Goal: Feedback & Contribution: Leave review/rating

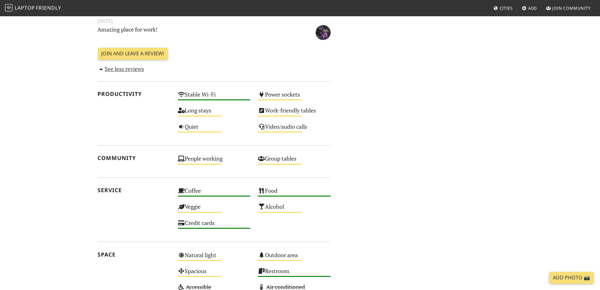
scroll to position [441, 0]
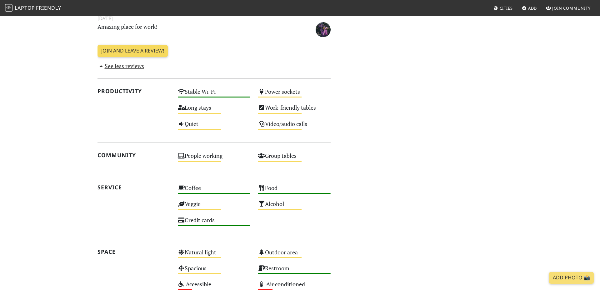
click at [146, 51] on link "Join and leave a review!" at bounding box center [133, 51] width 70 height 12
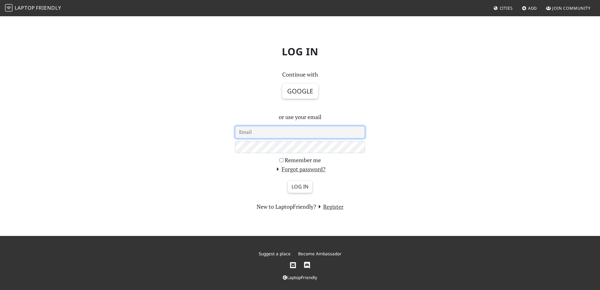
type input "[EMAIL_ADDRESS][DOMAIN_NAME]"
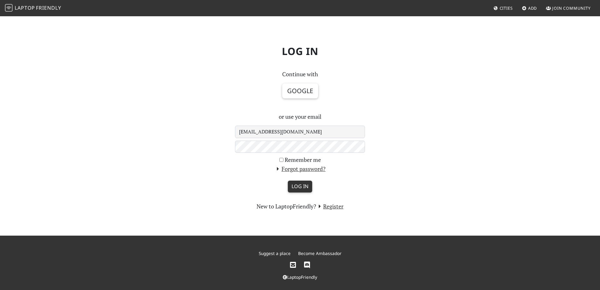
scroll to position [1, 0]
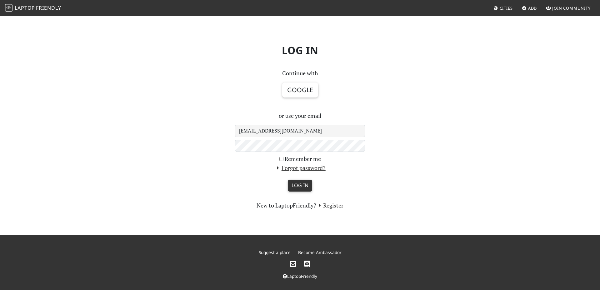
click at [303, 188] on input "Log in" at bounding box center [300, 186] width 24 height 12
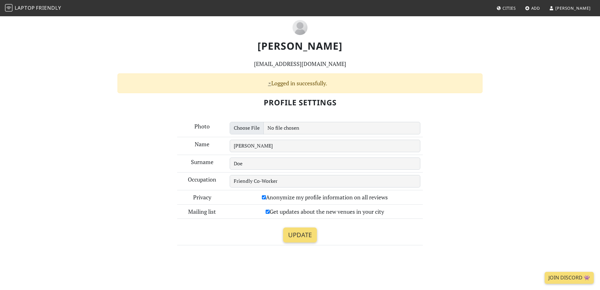
scroll to position [30, 0]
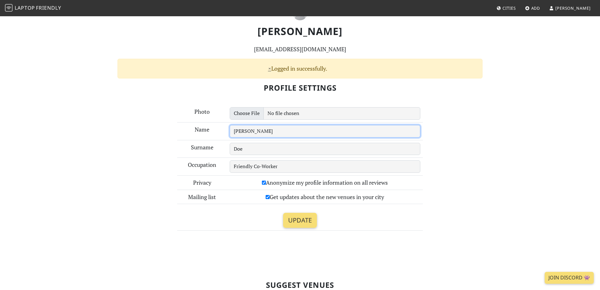
click at [247, 134] on input "[PERSON_NAME]" at bounding box center [325, 131] width 191 height 13
